Goal: Check status

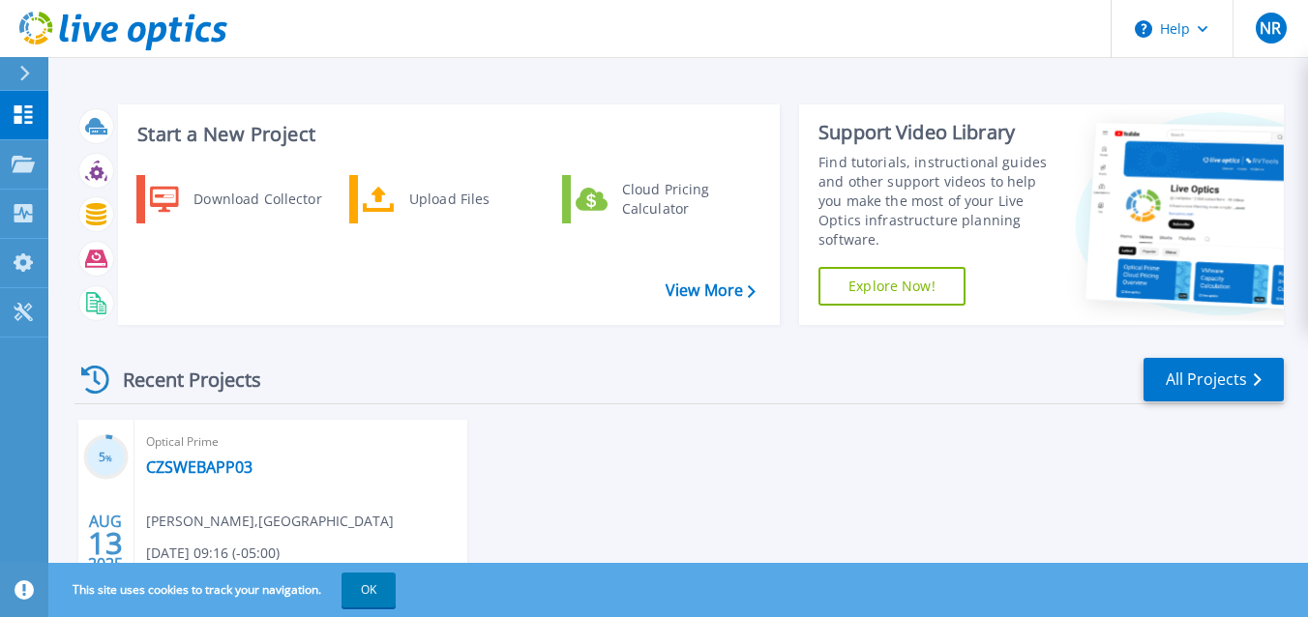
scroll to position [75, 0]
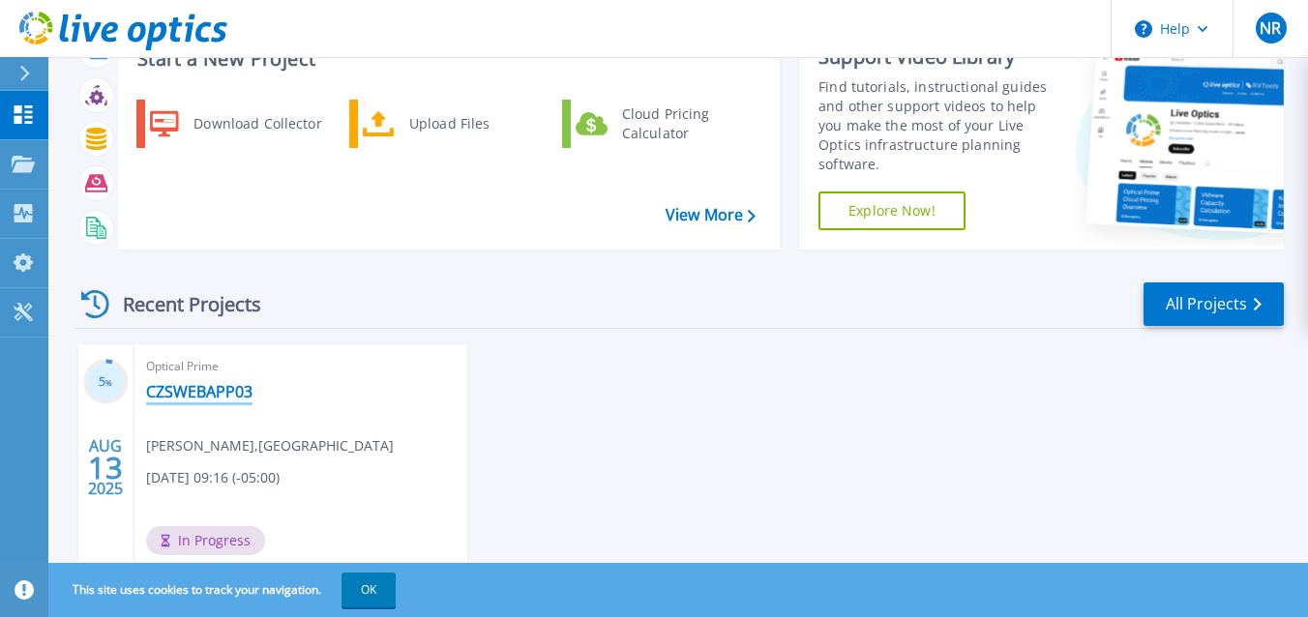
click at [189, 382] on link "CZSWEBAPP03" at bounding box center [199, 391] width 106 height 19
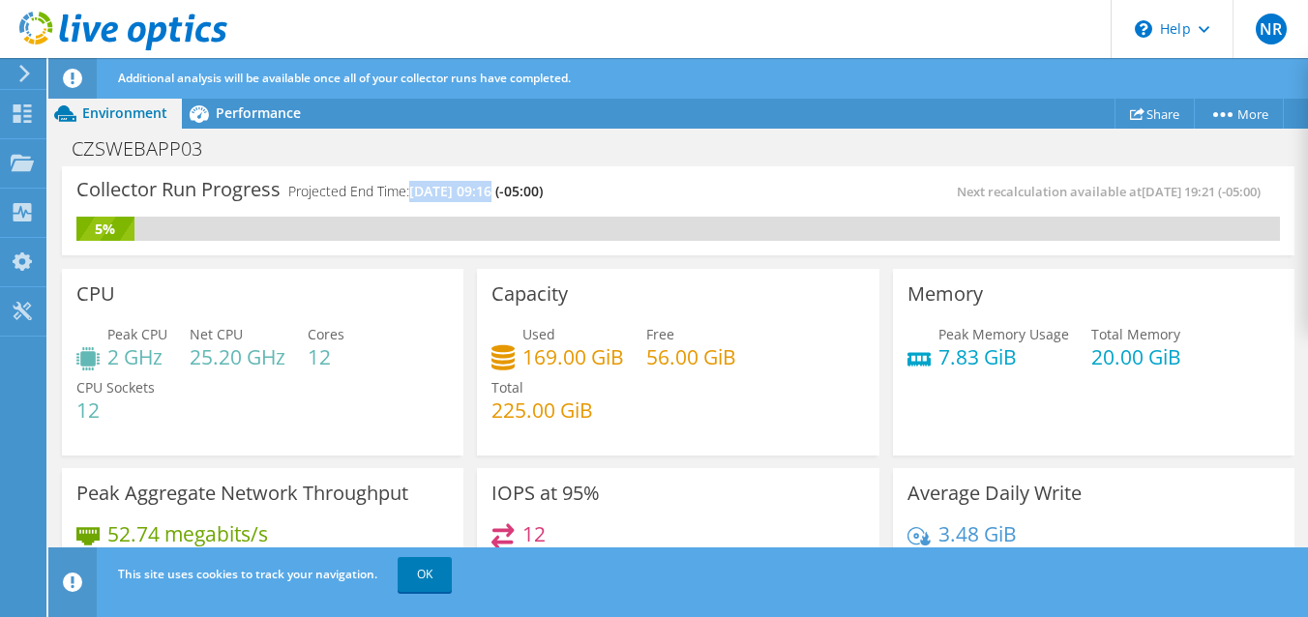
drag, startPoint x: 411, startPoint y: 193, endPoint x: 492, endPoint y: 200, distance: 80.7
click at [494, 201] on div "Collector Run Progress Projected End Time: [DATE] 09:16 (-05:00)" at bounding box center [377, 199] width 602 height 36
click at [651, 214] on div "Collector Run Progress Projected End Time: [DATE] 09:16 (-05:00)" at bounding box center [377, 199] width 602 height 36
drag, startPoint x: 392, startPoint y: 192, endPoint x: 676, endPoint y: 192, distance: 284.5
click at [671, 192] on div "Collector Run Progress Projected End Time: [DATE] 09:16 (-05:00)" at bounding box center [377, 199] width 602 height 36
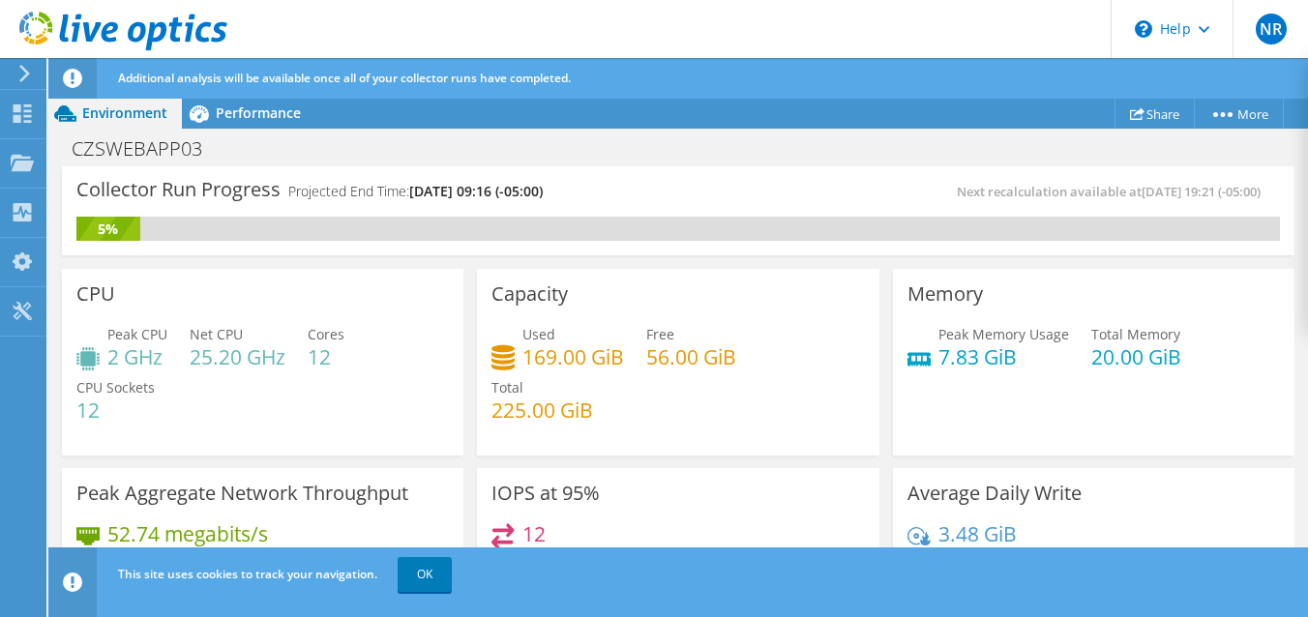
click at [589, 197] on div "Collector Run Progress Projected End Time: [DATE] 09:16 (-05:00)" at bounding box center [377, 199] width 602 height 36
drag, startPoint x: 457, startPoint y: 163, endPoint x: 646, endPoint y: 163, distance: 189.7
click at [648, 163] on div "CZSWEBAPP03 Print" at bounding box center [678, 149] width 1260 height 36
drag, startPoint x: 476, startPoint y: 191, endPoint x: 645, endPoint y: 192, distance: 169.4
click at [645, 192] on div "Collector Run Progress Projected End Time: [DATE] 09:16 (-05:00)" at bounding box center [377, 199] width 602 height 36
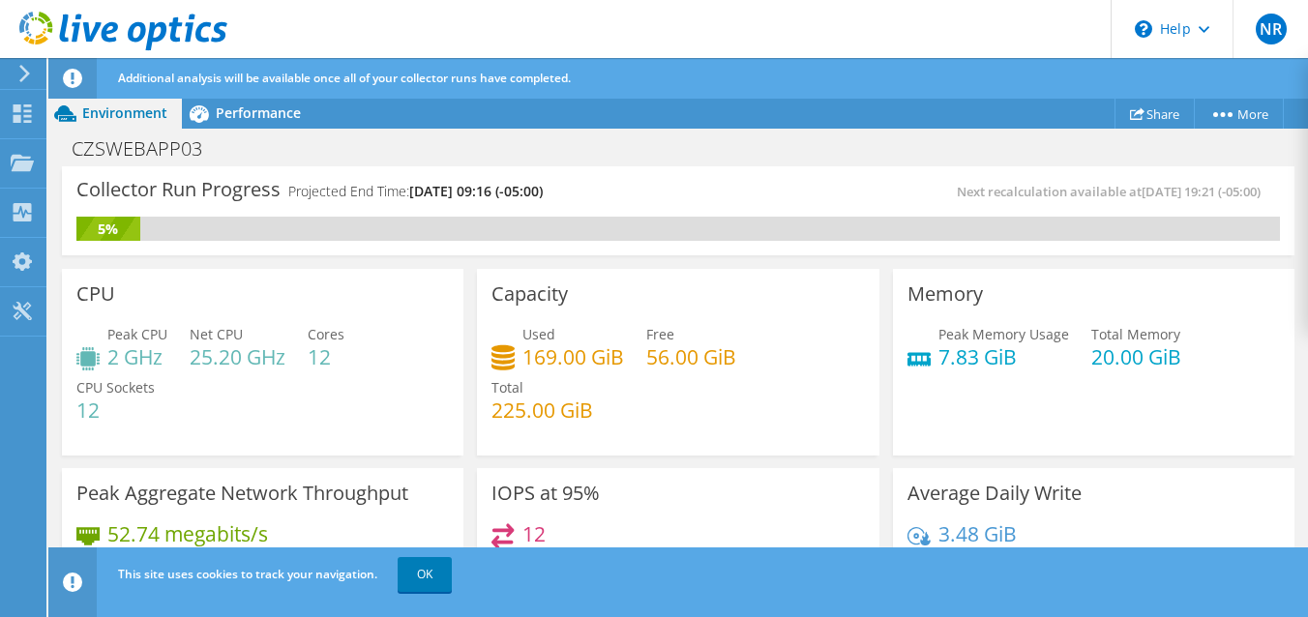
click at [616, 194] on div "Collector Run Progress Projected End Time: [DATE] 09:16 (-05:00)" at bounding box center [377, 199] width 602 height 36
drag, startPoint x: 402, startPoint y: 195, endPoint x: 661, endPoint y: 199, distance: 259.4
click at [663, 199] on div "Collector Run Progress Projected End Time: [DATE] 09:16 (-05:00)" at bounding box center [377, 199] width 602 height 36
click at [661, 199] on div "Collector Run Progress Projected End Time: [DATE] 09:16 (-05:00)" at bounding box center [377, 199] width 602 height 36
